Goal: Transaction & Acquisition: Download file/media

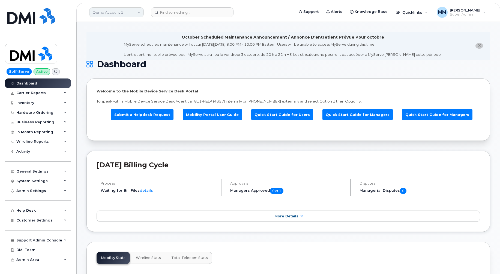
click at [115, 13] on link "Demo Account 1" at bounding box center [116, 12] width 55 height 10
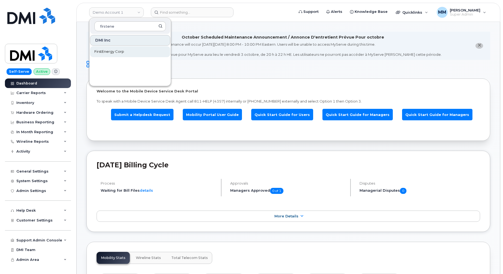
type input "firstene"
click at [131, 49] on link "FirstEnergy Corp" at bounding box center [130, 51] width 80 height 11
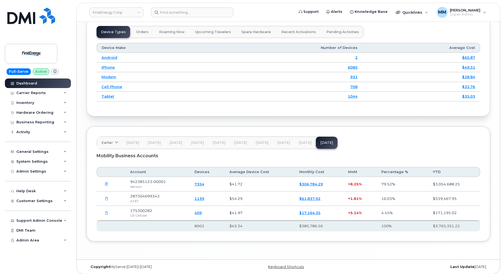
scroll to position [771, 0]
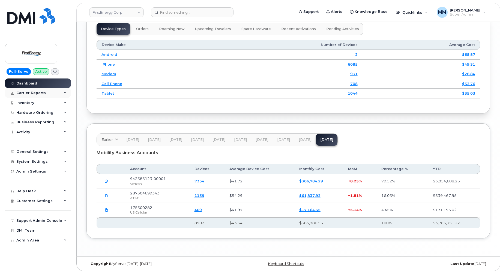
click at [36, 93] on div "Carrier Reports" at bounding box center [30, 93] width 29 height 4
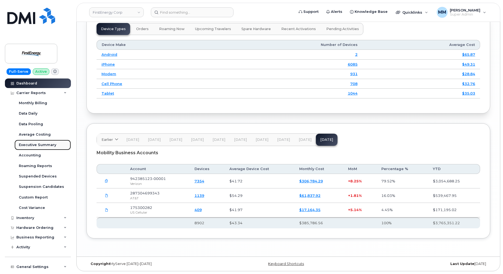
click at [41, 144] on div "Executive Summary" at bounding box center [37, 144] width 37 height 5
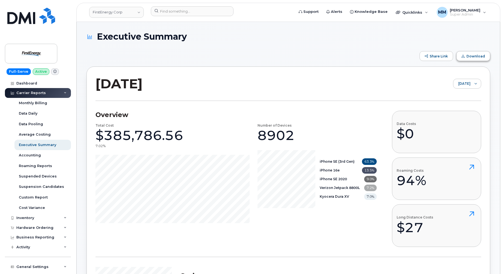
click at [476, 60] on button "Download" at bounding box center [474, 56] width 34 height 10
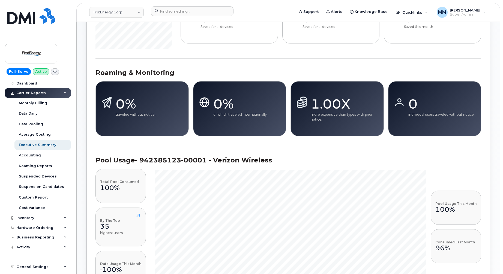
scroll to position [300, 0]
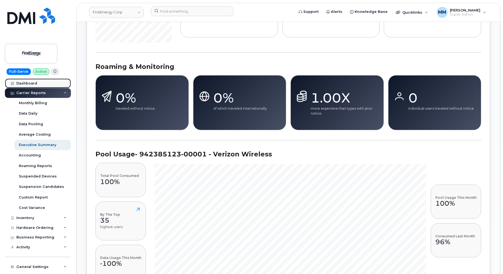
drag, startPoint x: 22, startPoint y: 84, endPoint x: 22, endPoint y: 87, distance: 2.8
click at [22, 84] on div "Dashboard" at bounding box center [26, 83] width 21 height 4
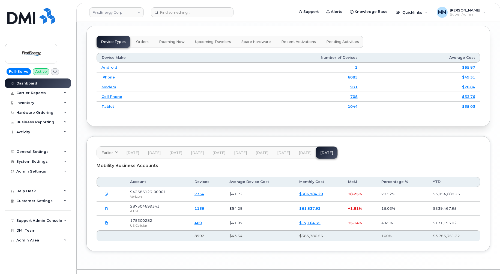
scroll to position [726, 0]
